Goal: Task Accomplishment & Management: Manage account settings

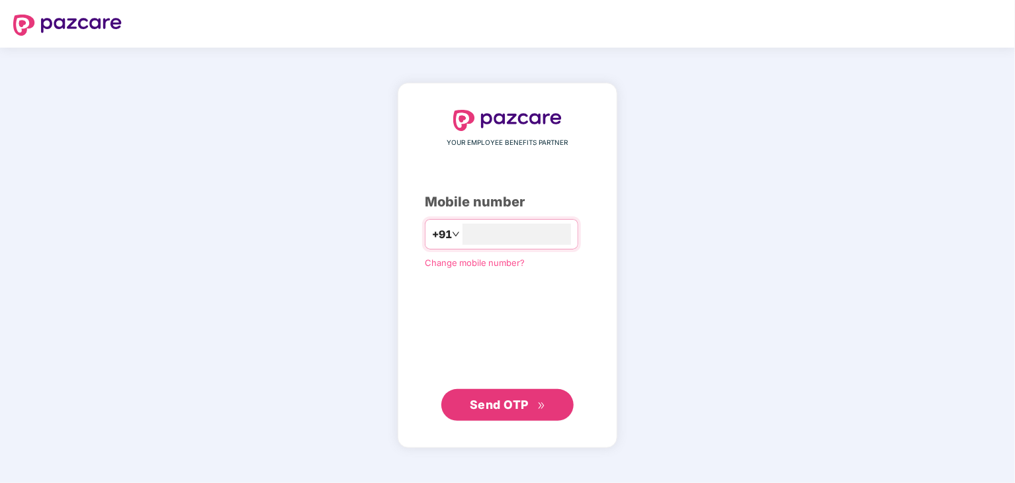
type input "**********"
click at [532, 417] on button "Send OTP" at bounding box center [507, 404] width 132 height 32
